Goal: Task Accomplishment & Management: Manage account settings

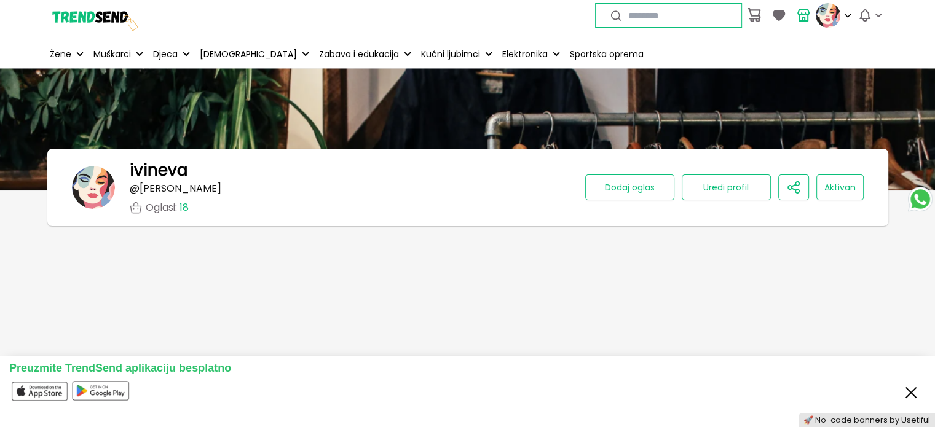
click at [908, 388] on button "Close" at bounding box center [911, 391] width 20 height 23
